Goal: Transaction & Acquisition: Subscribe to service/newsletter

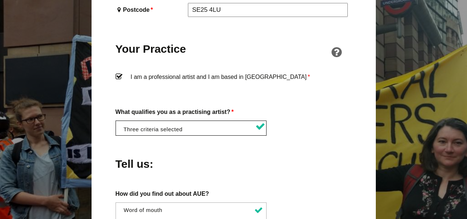
scroll to position [0, 0]
click at [209, 121] on li at bounding box center [192, 127] width 151 height 13
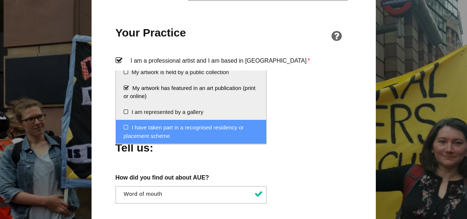
scroll to position [598, 0]
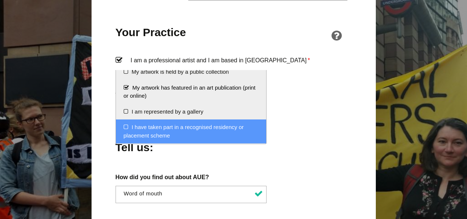
click at [125, 128] on li "I have taken part in a recognised residency or placement scheme" at bounding box center [191, 132] width 151 height 24
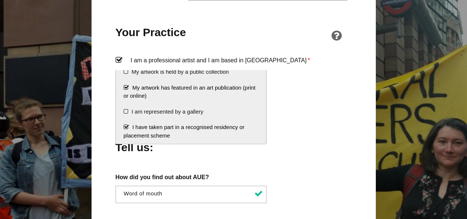
click at [315, 132] on div "Tell us:" at bounding box center [234, 146] width 236 height 40
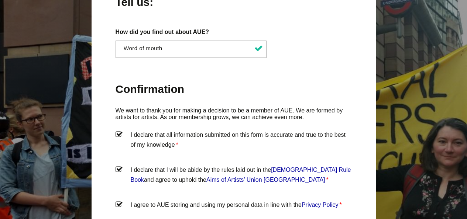
scroll to position [738, 0]
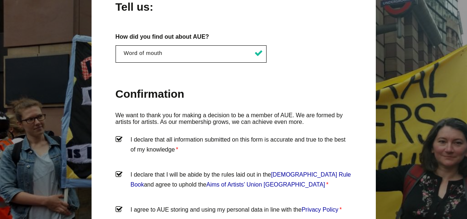
click at [187, 50] on li "× Word of mouth" at bounding box center [193, 53] width 143 height 7
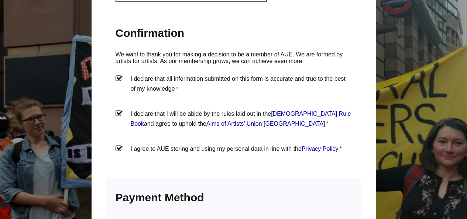
scroll to position [927, 0]
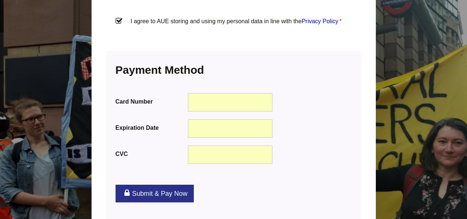
click at [160, 185] on link "Submit & Pay Now" at bounding box center [155, 194] width 78 height 18
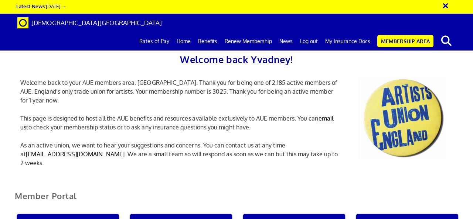
scroll to position [0, 2]
